Goal: Download file/media

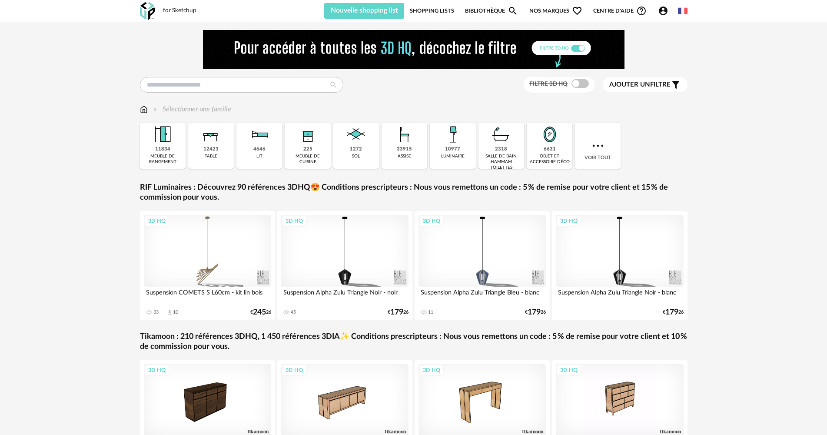
click at [440, 13] on link "Shopping Lists" at bounding box center [432, 11] width 44 height 16
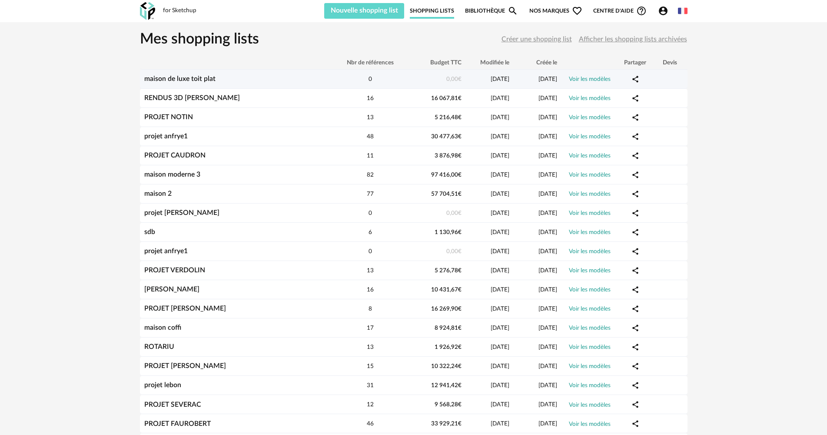
click at [186, 76] on link "maison de luxe toit plat" at bounding box center [179, 78] width 71 height 7
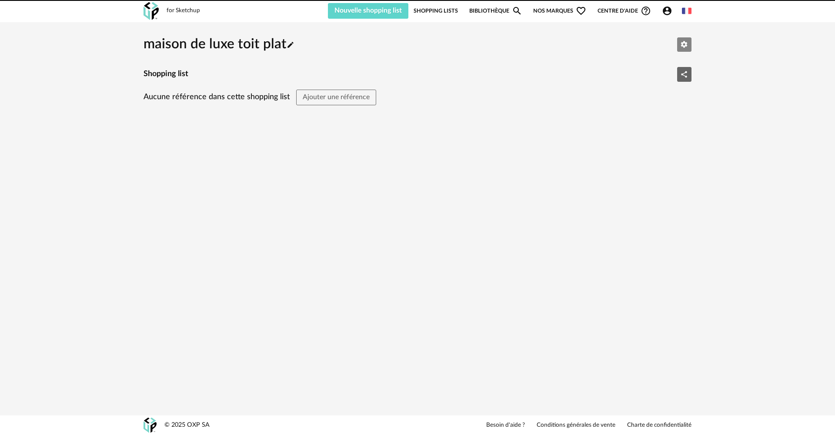
click at [679, 47] on button "Editer les paramètres" at bounding box center [684, 44] width 15 height 15
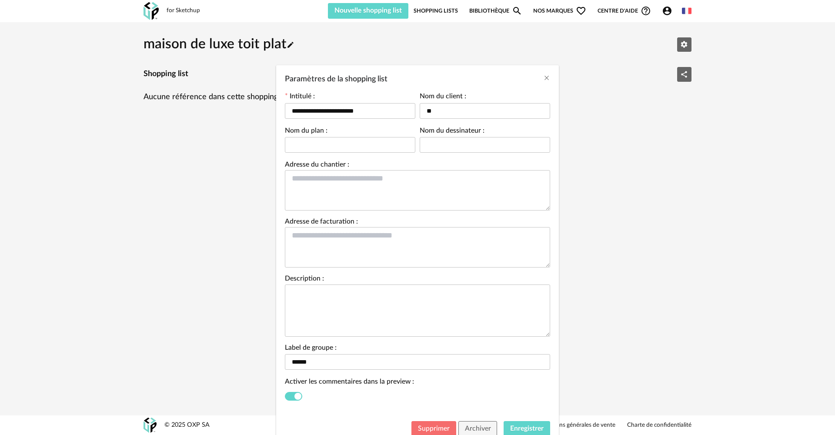
click at [436, 424] on button "Supprimer" at bounding box center [433, 429] width 45 height 16
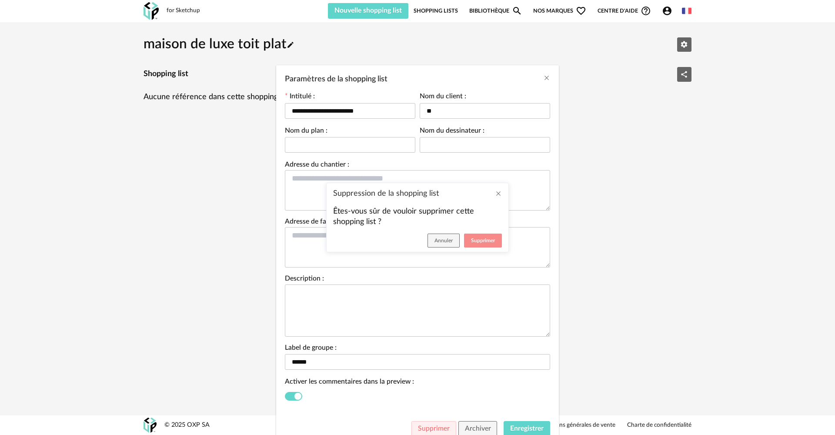
click at [476, 239] on span "Supprimer" at bounding box center [483, 240] width 24 height 5
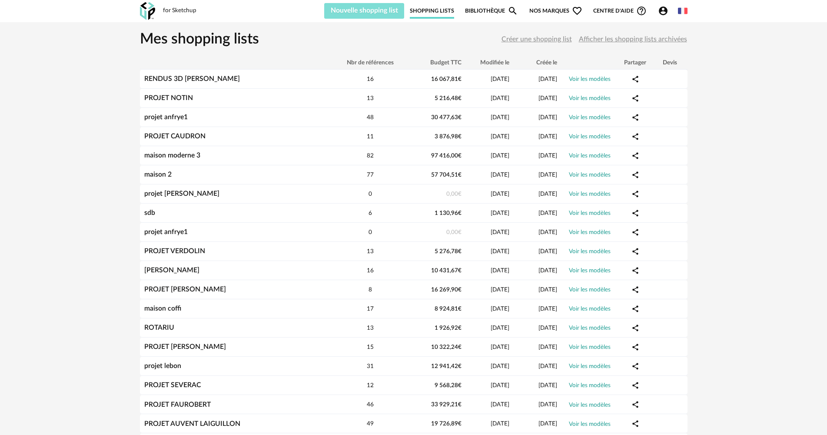
click at [349, 15] on button "Nouvelle shopping list" at bounding box center [364, 11] width 80 height 16
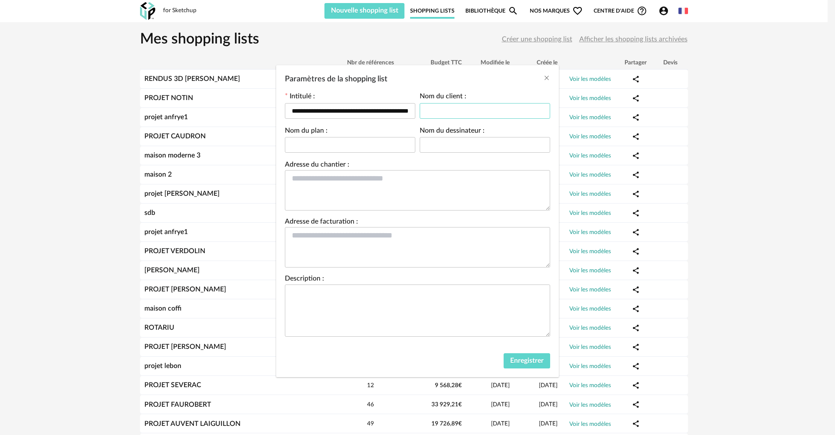
click at [429, 117] on input "Paramètres de la shopping list" at bounding box center [484, 111] width 130 height 16
type input "***"
click at [522, 360] on span "Enregistrer" at bounding box center [526, 360] width 33 height 7
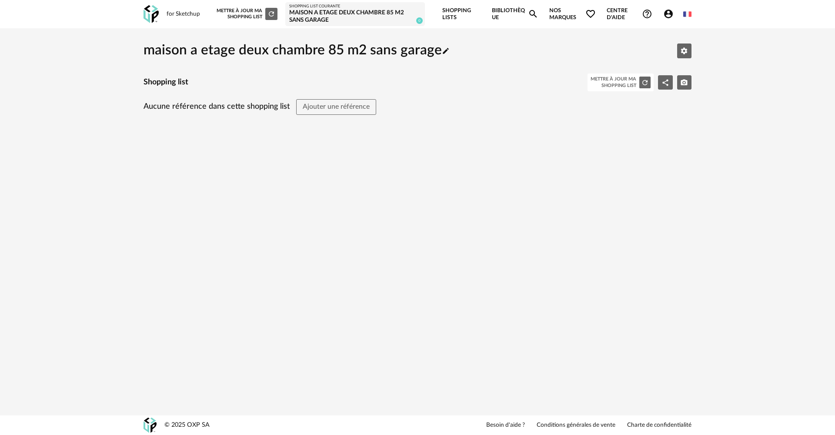
click at [452, 17] on link "Shopping Lists" at bounding box center [461, 14] width 39 height 28
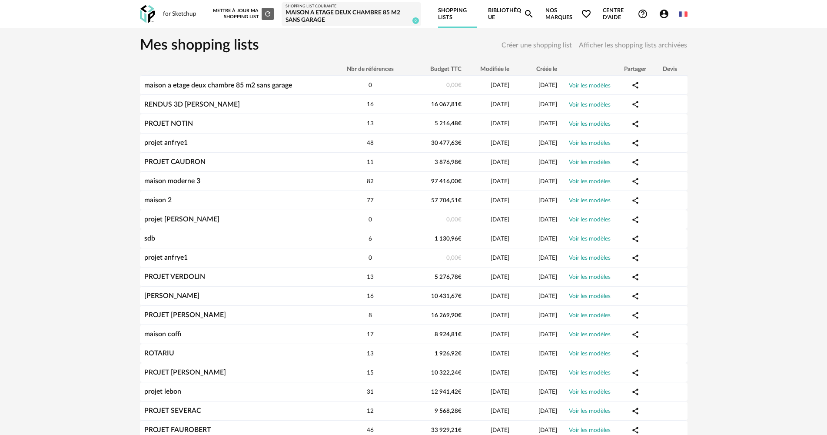
click at [183, 20] on div "for Sketchup Nouvelle shopping list Mettre à jour ma Shopping List Refresh icon…" at bounding box center [413, 14] width 563 height 28
click at [489, 17] on link "Bibliothèque Magnify icon" at bounding box center [511, 14] width 47 height 28
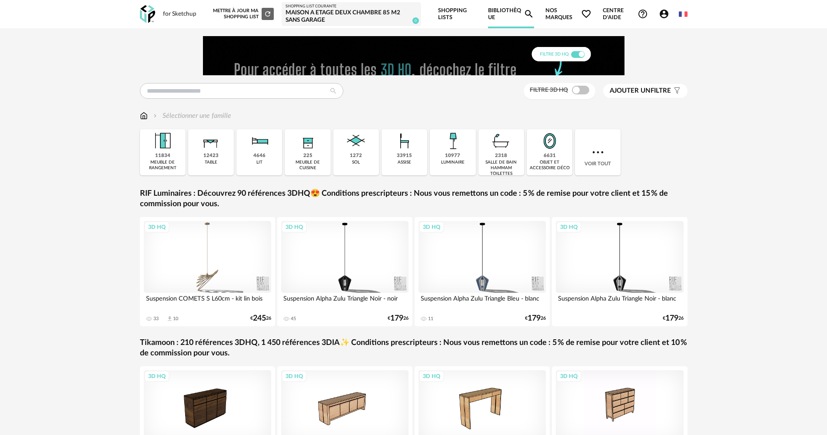
click at [580, 90] on span at bounding box center [580, 90] width 17 height 9
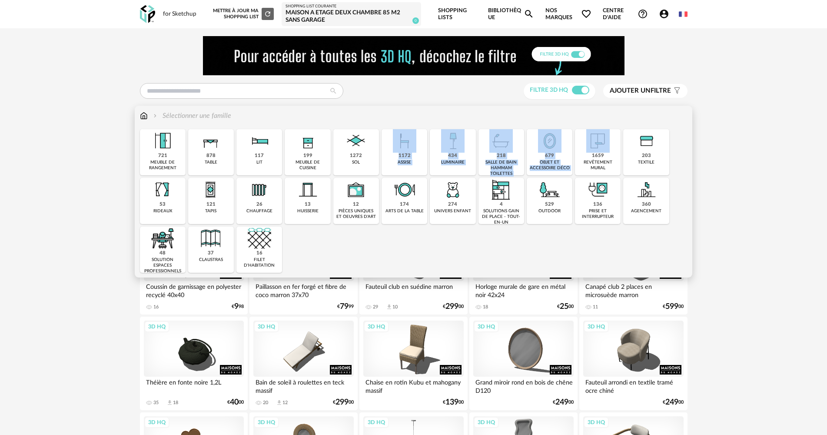
drag, startPoint x: 585, startPoint y: 144, endPoint x: 380, endPoint y: 143, distance: 205.2
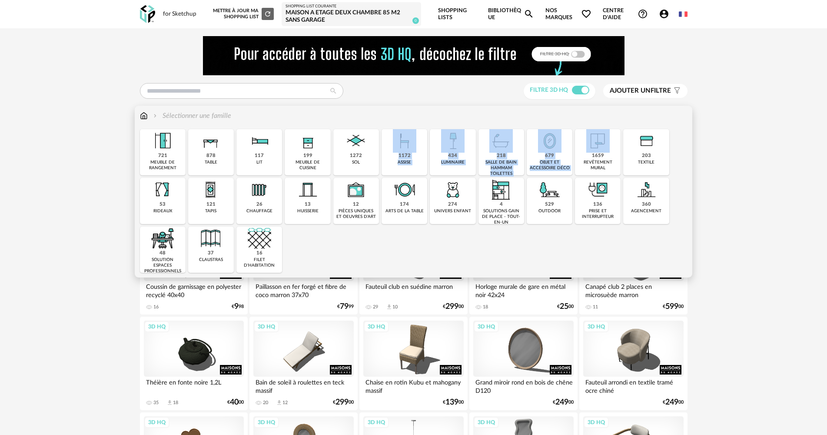
click at [381, 143] on div "Close icon 721 meuble de rangement 878 table 117 lit 199 meuble de cuisine 1272…" at bounding box center [414, 200] width 548 height 143
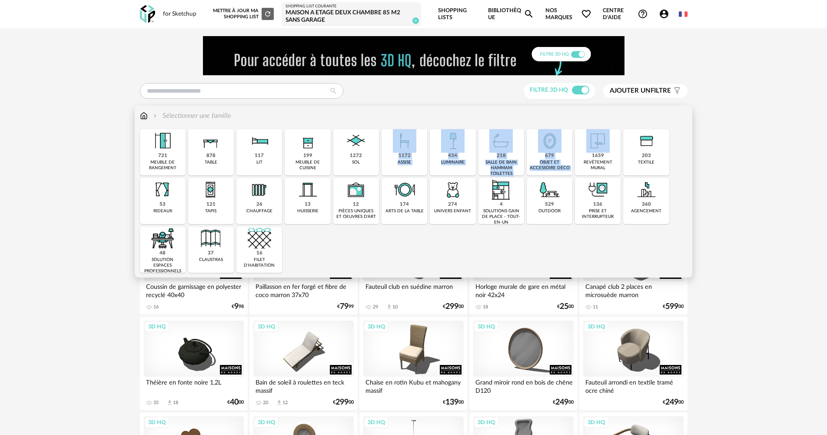
click at [355, 143] on img at bounding box center [355, 140] width 23 height 23
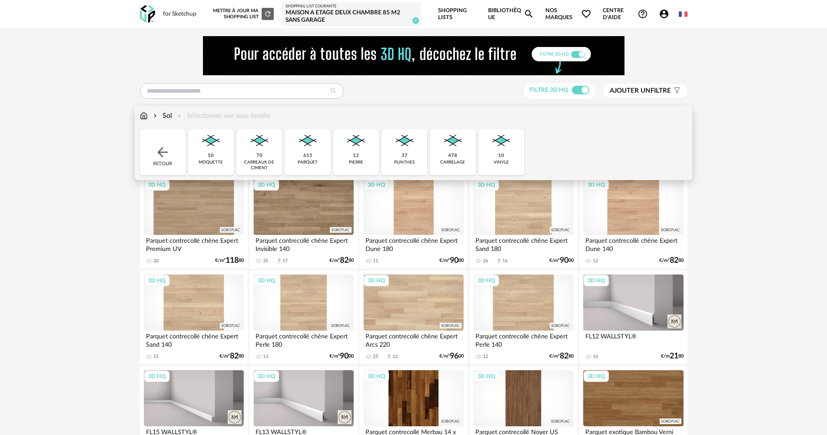
click at [446, 150] on img at bounding box center [452, 140] width 23 height 23
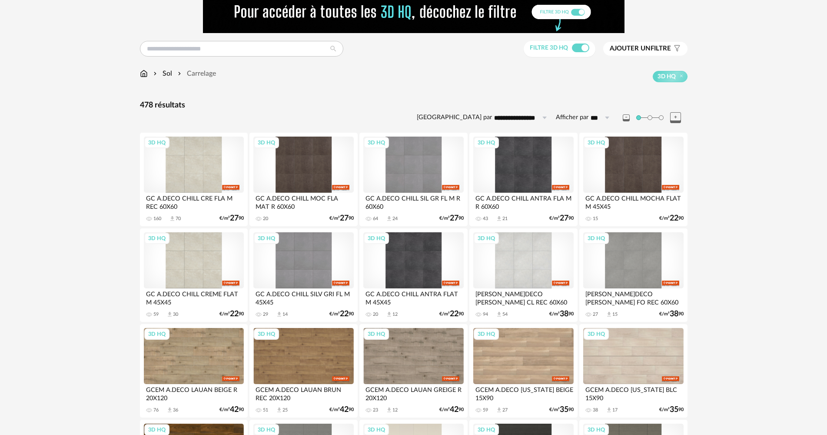
scroll to position [43, 0]
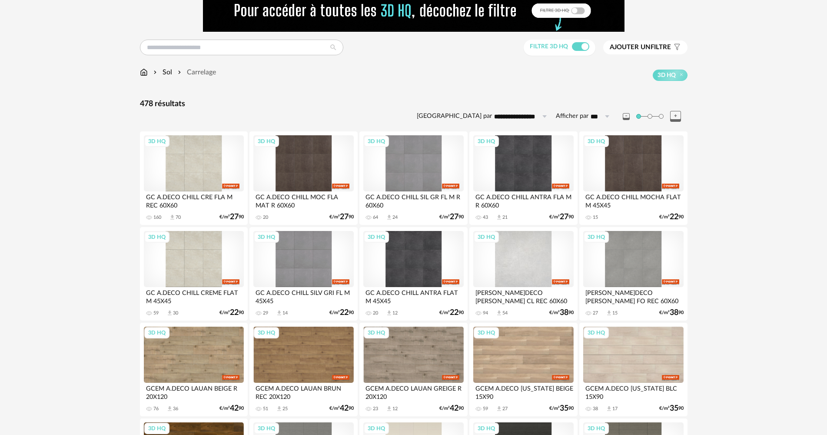
click at [508, 240] on div "3D HQ" at bounding box center [523, 259] width 100 height 57
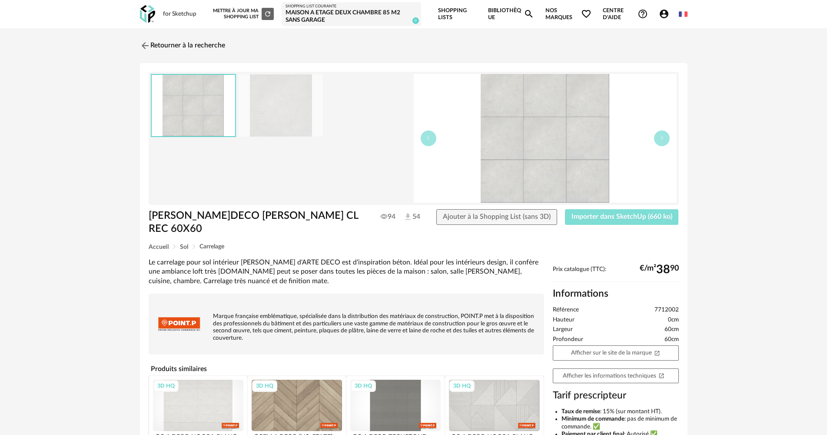
click at [572, 217] on button "Importer dans SketchUp (660 ko)" at bounding box center [622, 217] width 114 height 16
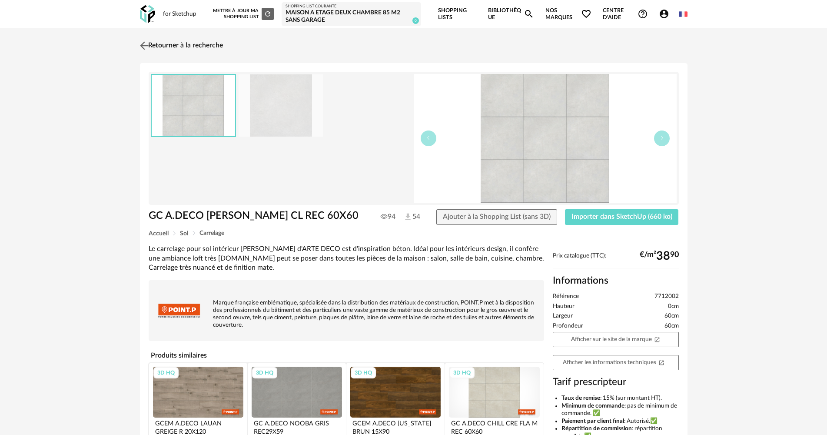
click at [162, 49] on link "Retourner à la recherche" at bounding box center [180, 45] width 85 height 19
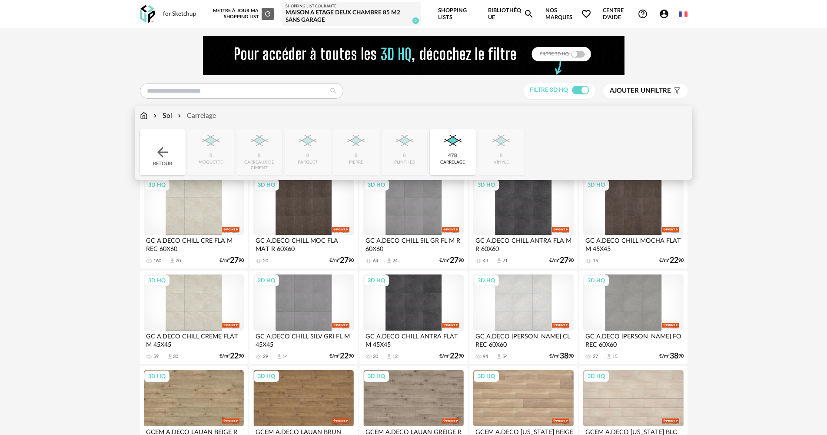
click at [176, 133] on div "Retour" at bounding box center [163, 152] width 46 height 46
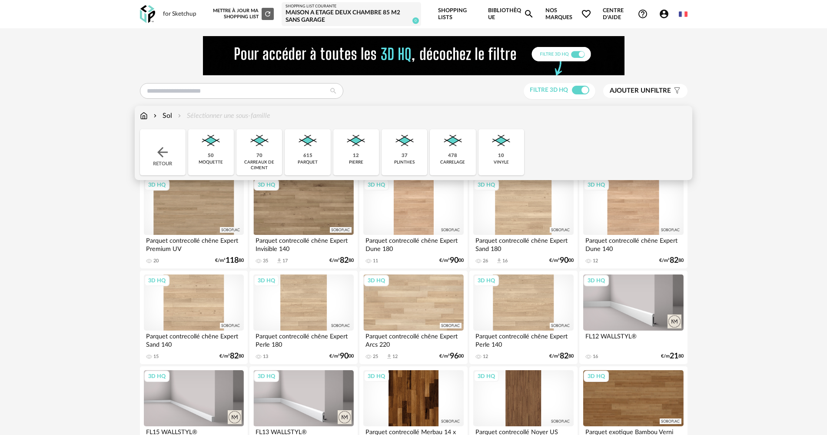
click at [300, 139] on img at bounding box center [307, 140] width 23 height 23
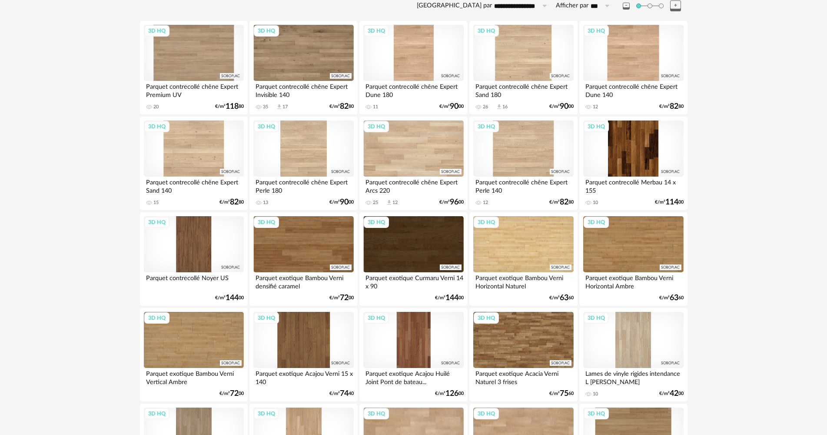
scroll to position [174, 0]
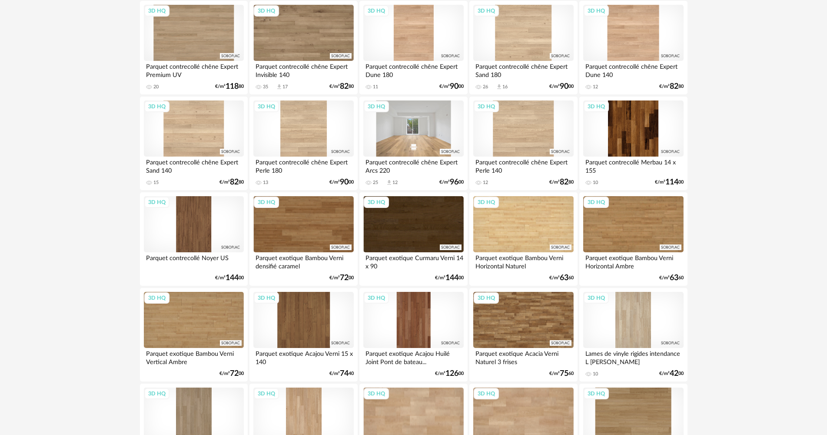
click at [382, 130] on div "3D HQ" at bounding box center [413, 128] width 100 height 57
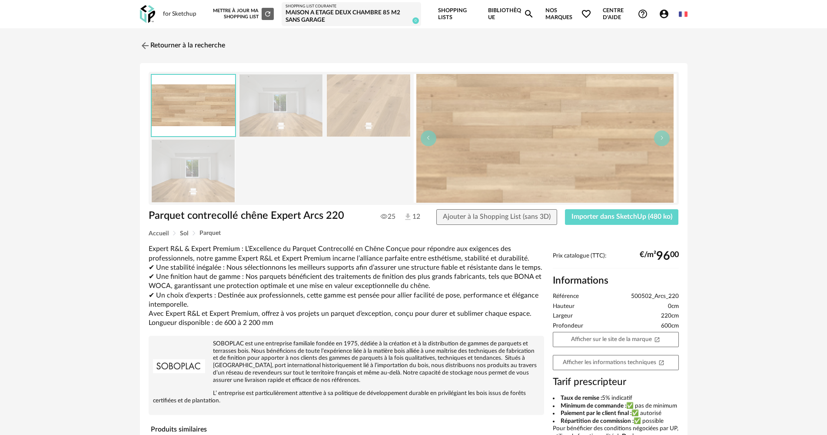
click at [594, 205] on div "Parquet contrecollé chêne Expert Arcs 220 Parquet contrecollé chêne Expert Arcs…" at bounding box center [414, 298] width 548 height 471
click at [595, 216] on span "Importer dans SketchUp (480 ko)" at bounding box center [622, 216] width 101 height 7
